Goal: Find specific page/section: Find specific page/section

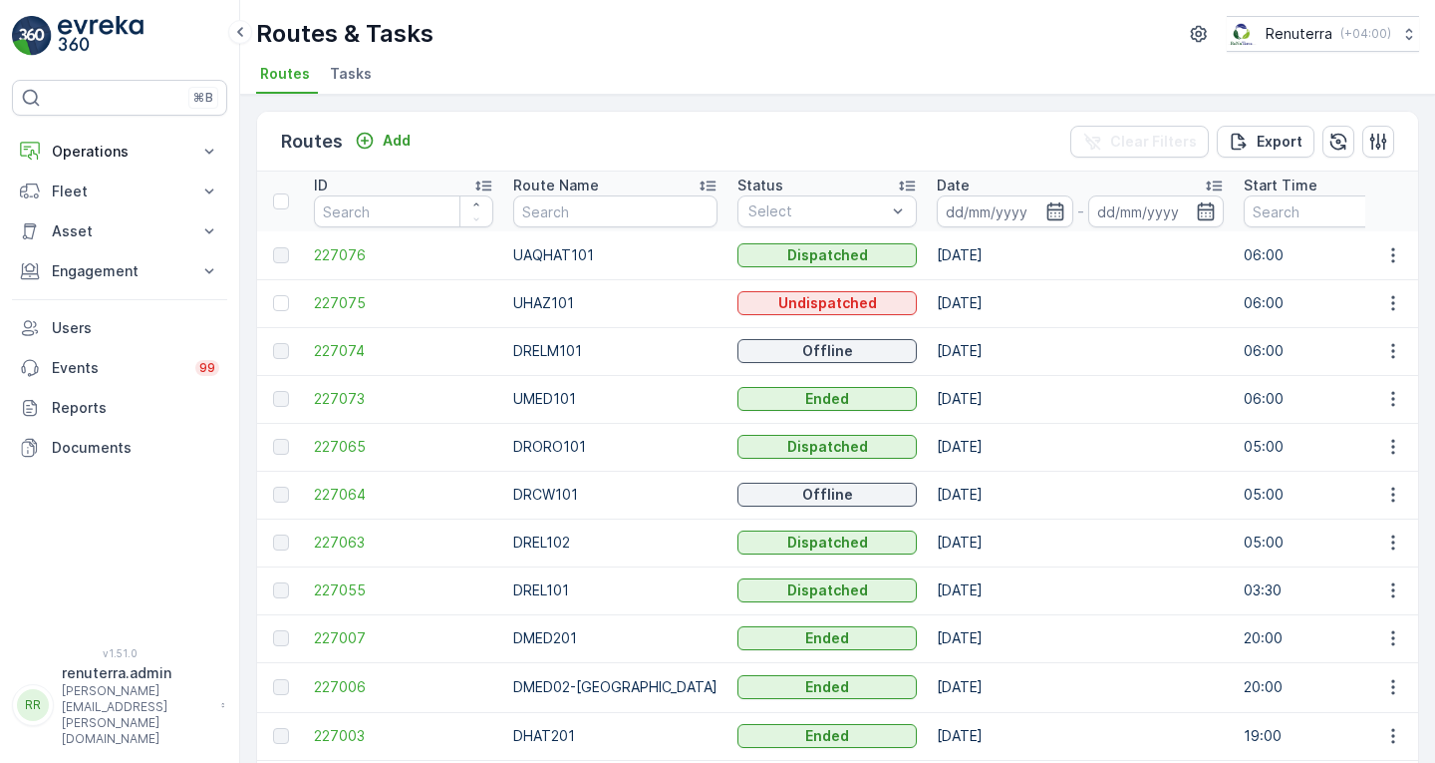
click at [867, 64] on ul "Routes Tasks" at bounding box center [829, 77] width 1147 height 34
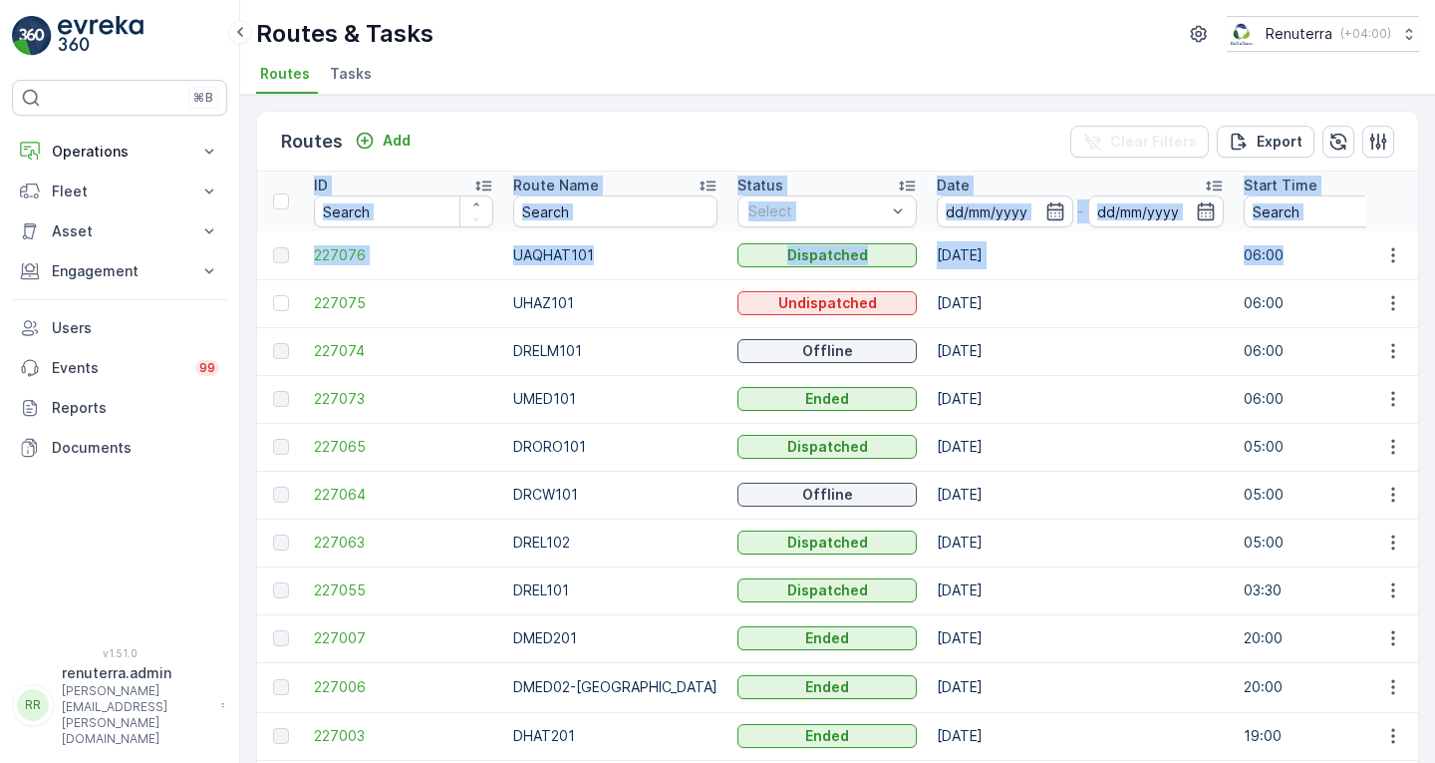
drag, startPoint x: 1434, startPoint y: 127, endPoint x: 1434, endPoint y: 248, distance: 121.6
click at [1434, 248] on div "Routes Add Clear Filters Export ID Route Name Status Select Date - Start Time E…" at bounding box center [837, 429] width 1195 height 668
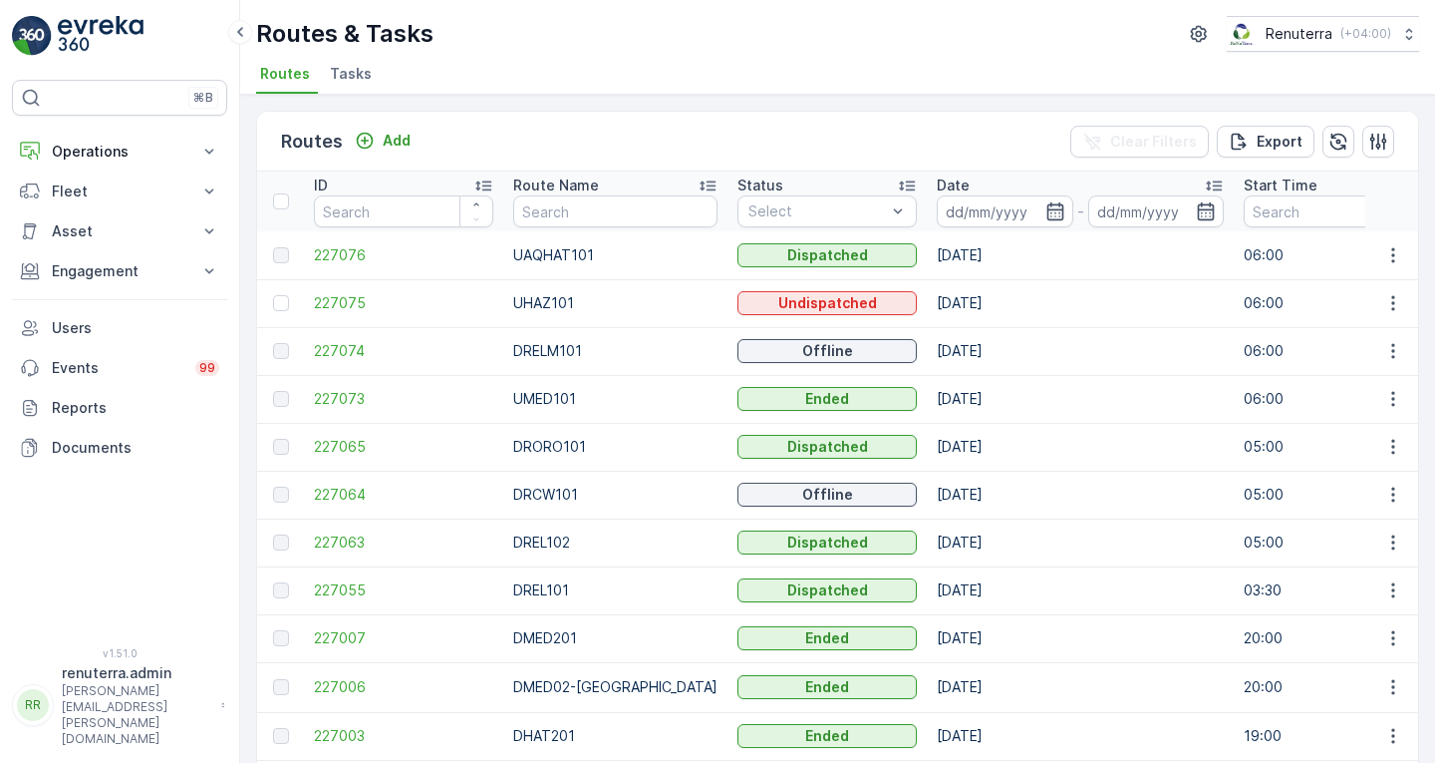
click at [851, 53] on div "Routes & Tasks Renuterra ( +04:00 ) Routes Tasks" at bounding box center [837, 47] width 1195 height 95
click at [100, 268] on p "Engagement" at bounding box center [120, 271] width 136 height 20
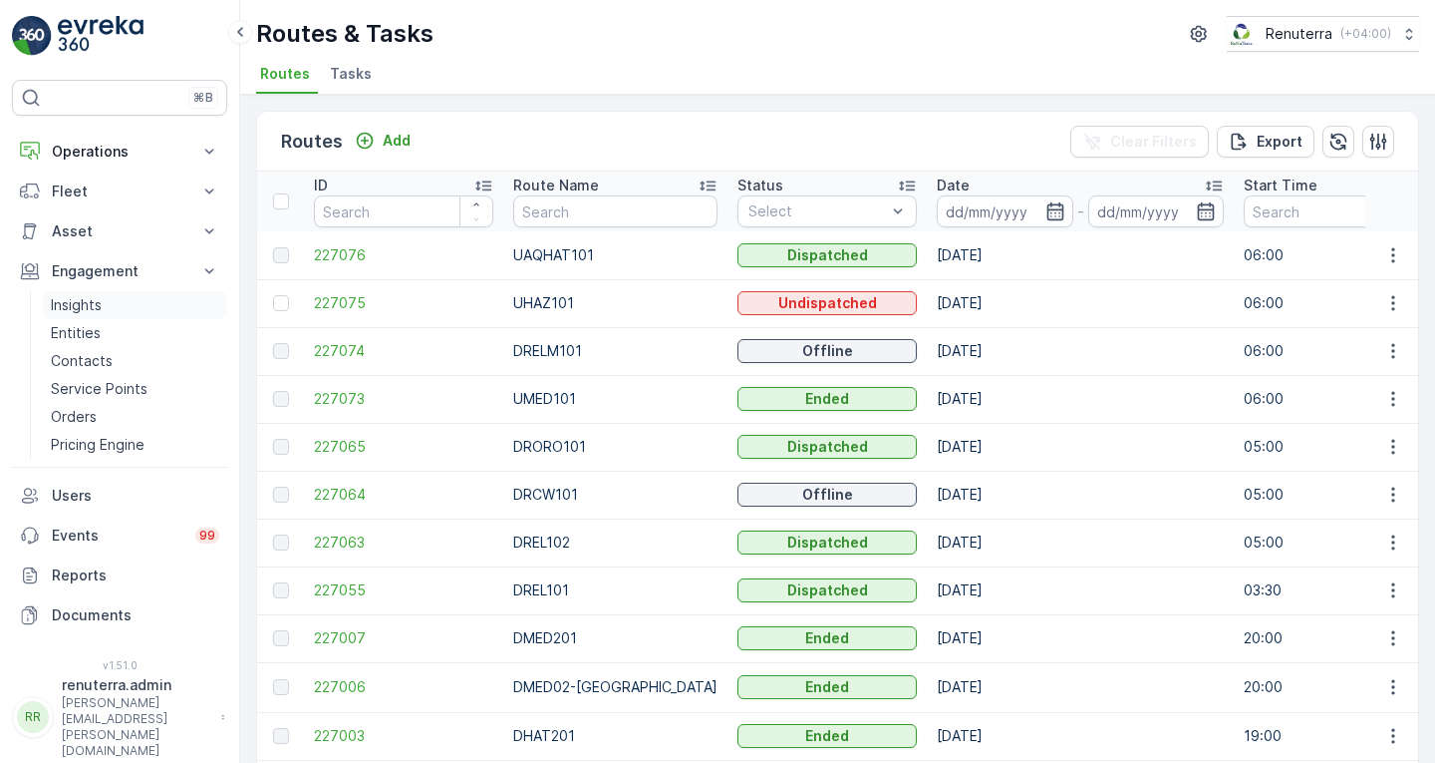
click at [90, 299] on p "Insights" at bounding box center [76, 305] width 51 height 20
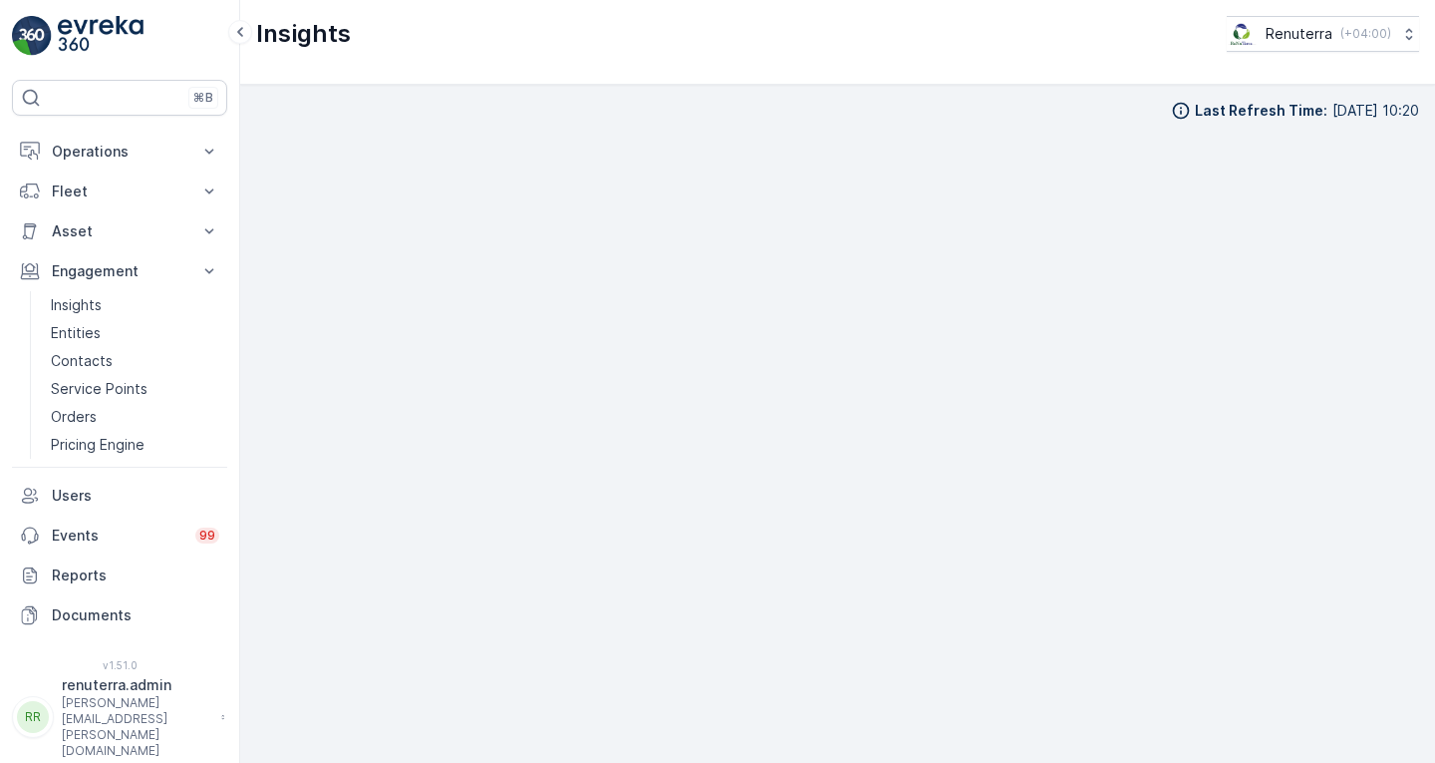
click at [871, 50] on div "Insights Renuterra ( +04:00 )" at bounding box center [837, 34] width 1163 height 36
